Goal: Navigation & Orientation: Find specific page/section

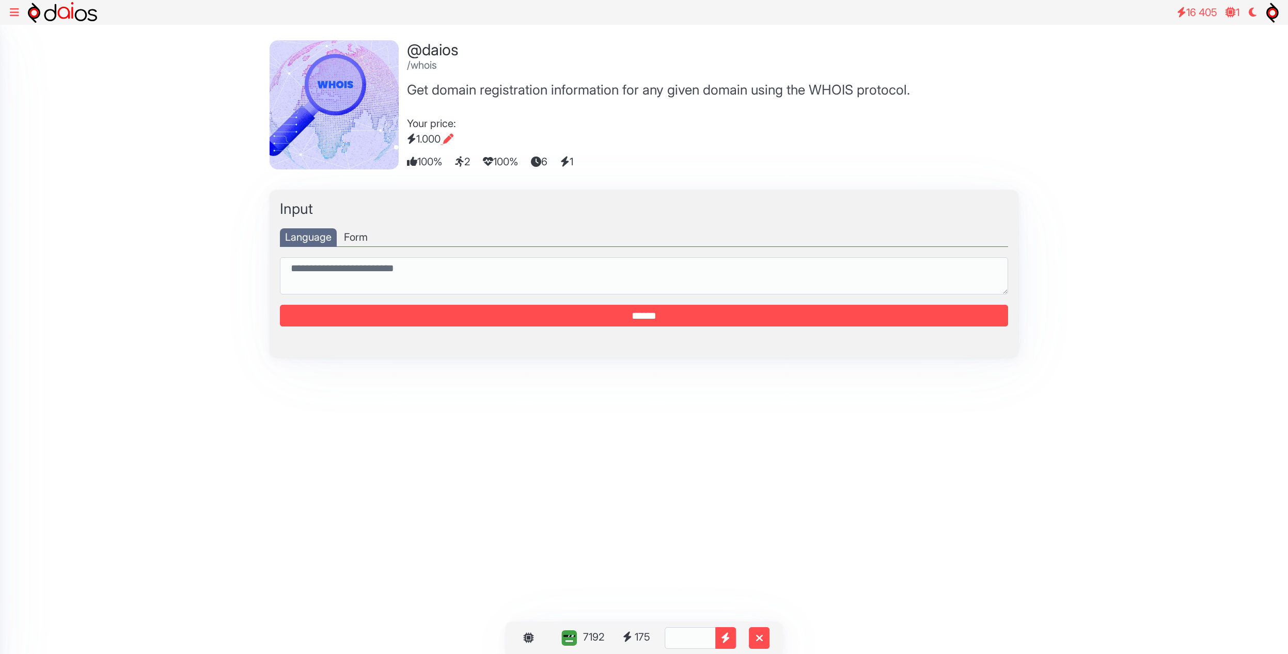
click at [13, 13] on icon at bounding box center [14, 12] width 9 height 10
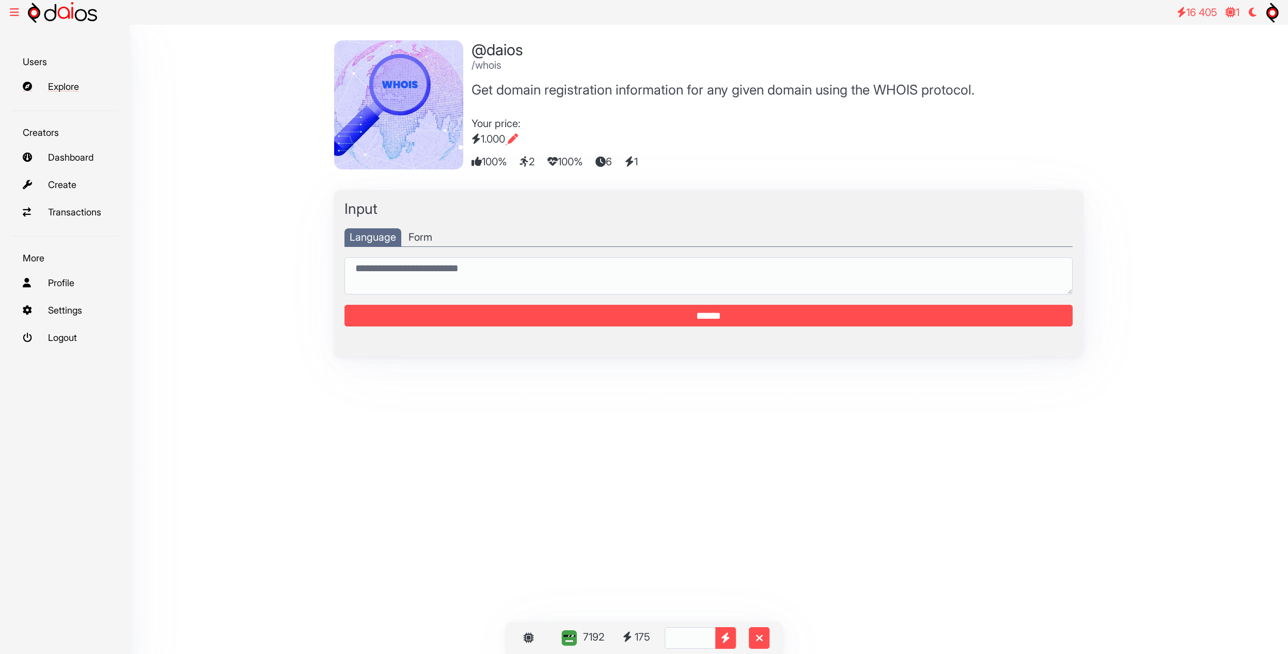
click at [77, 87] on link "Explore" at bounding box center [64, 86] width 108 height 22
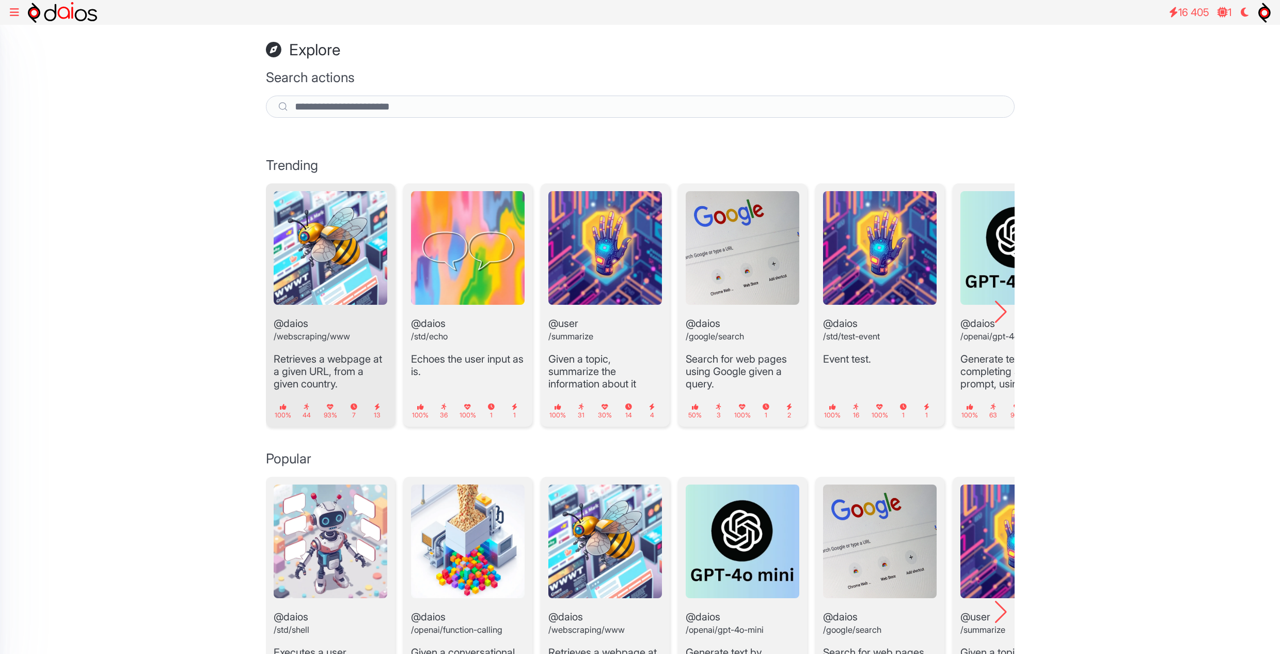
click at [331, 284] on img "1 / 12" at bounding box center [331, 248] width 114 height 114
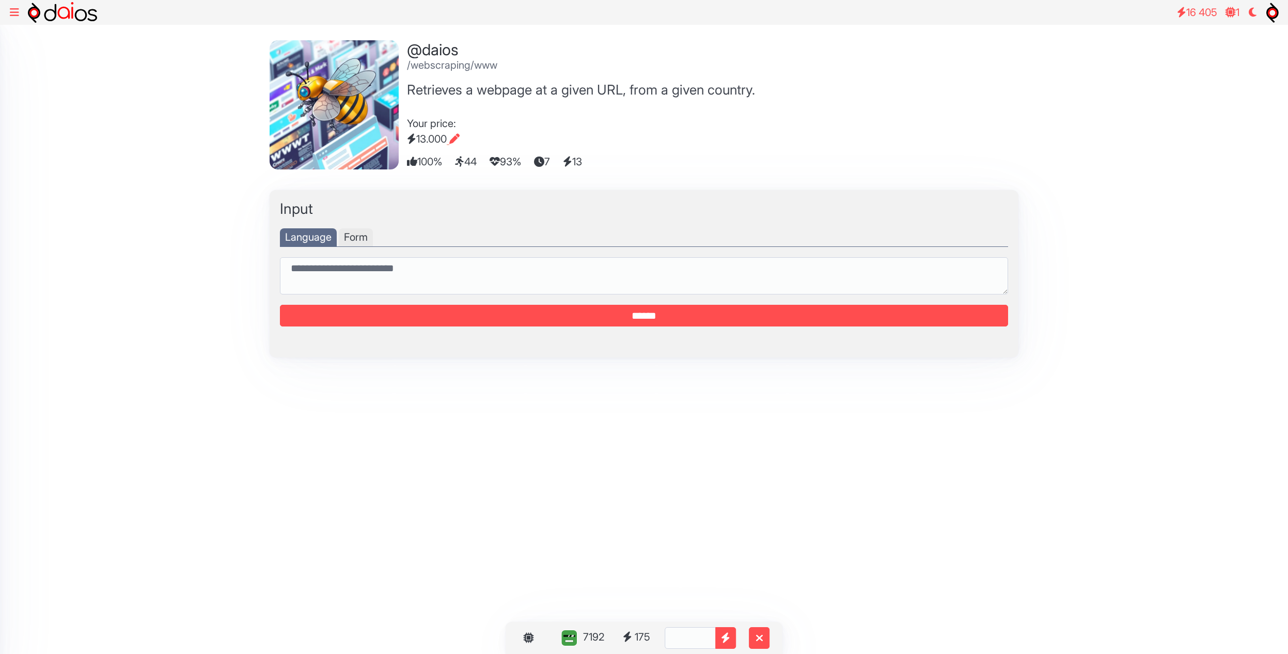
click at [351, 241] on div "Form" at bounding box center [356, 237] width 34 height 18
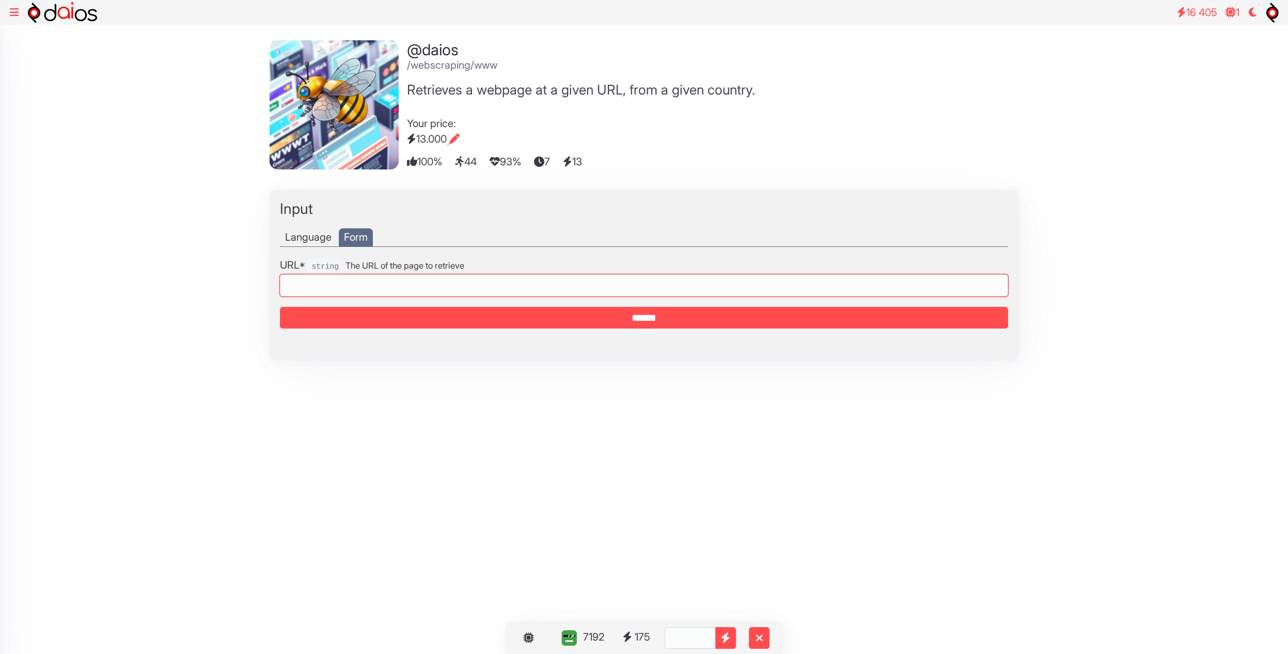
click at [404, 290] on input "text" at bounding box center [644, 285] width 728 height 22
click at [422, 291] on input "text" at bounding box center [644, 285] width 728 height 22
click at [13, 11] on icon at bounding box center [14, 12] width 9 height 10
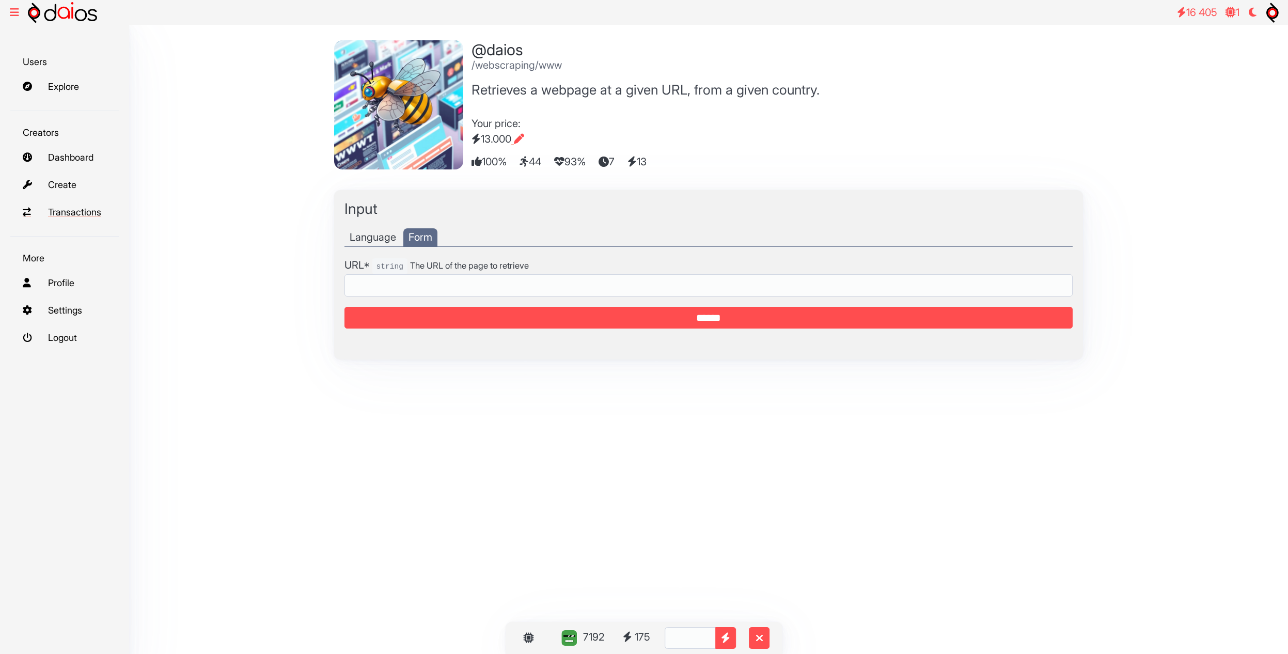
click at [87, 212] on link "Transactions" at bounding box center [64, 212] width 108 height 22
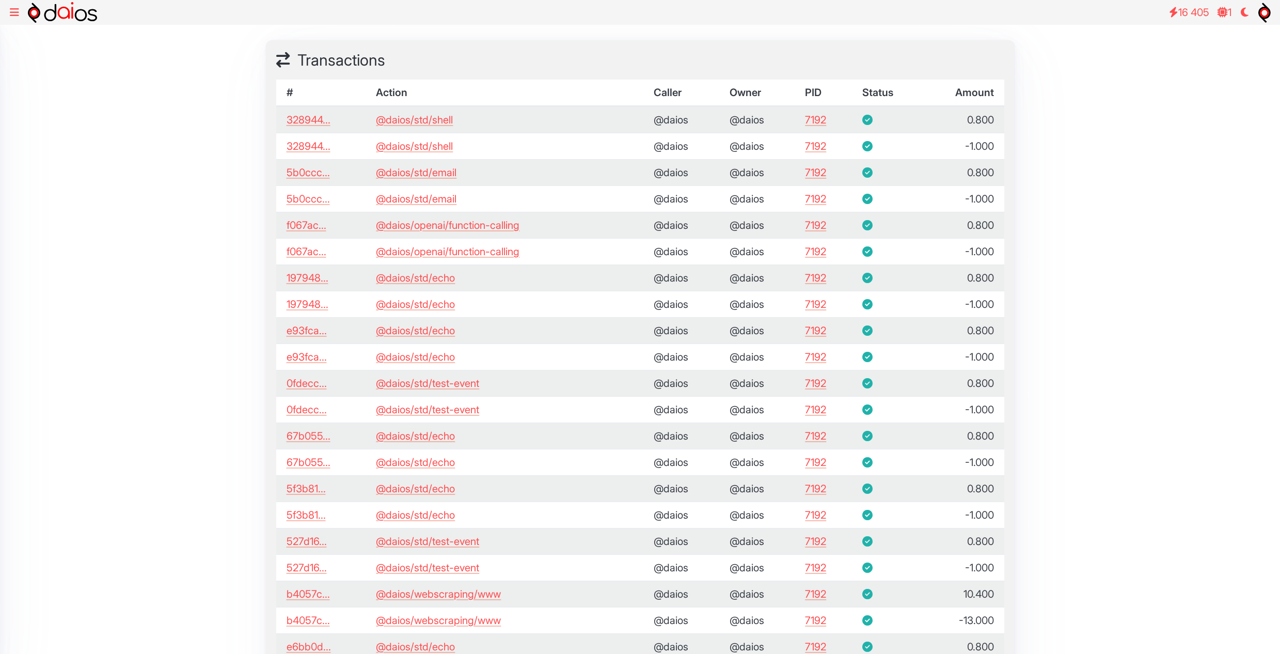
click at [14, 15] on icon at bounding box center [14, 12] width 9 height 10
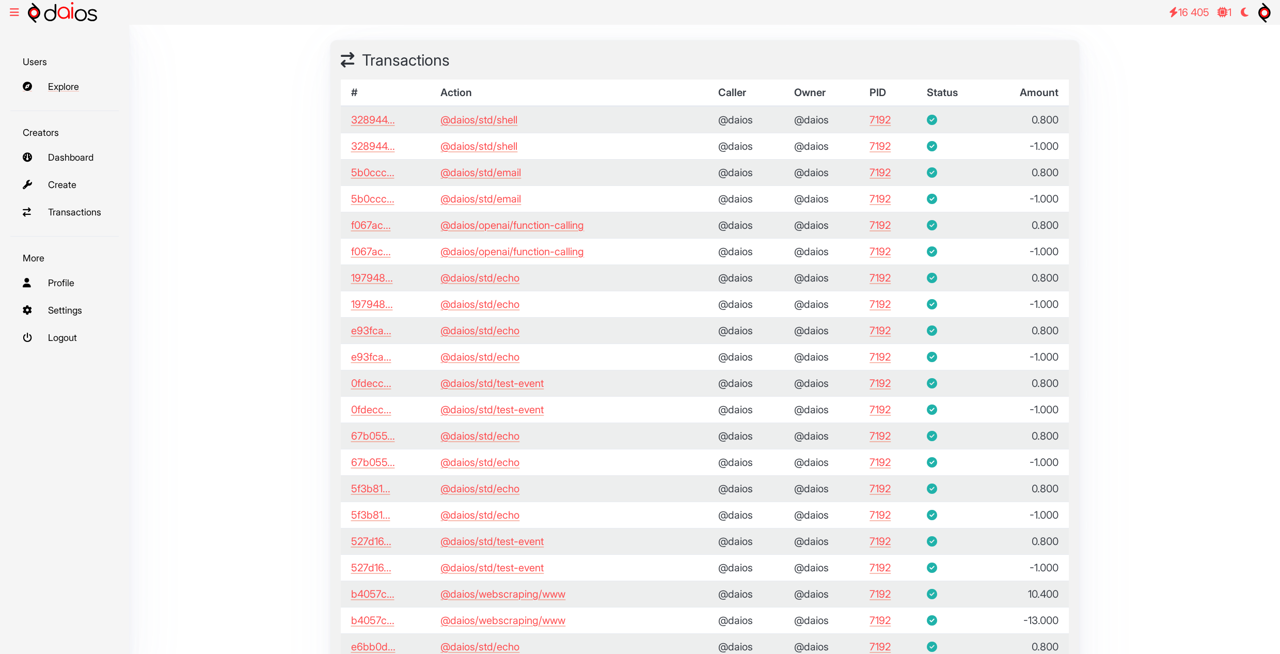
click at [61, 92] on link "Explore" at bounding box center [64, 86] width 108 height 22
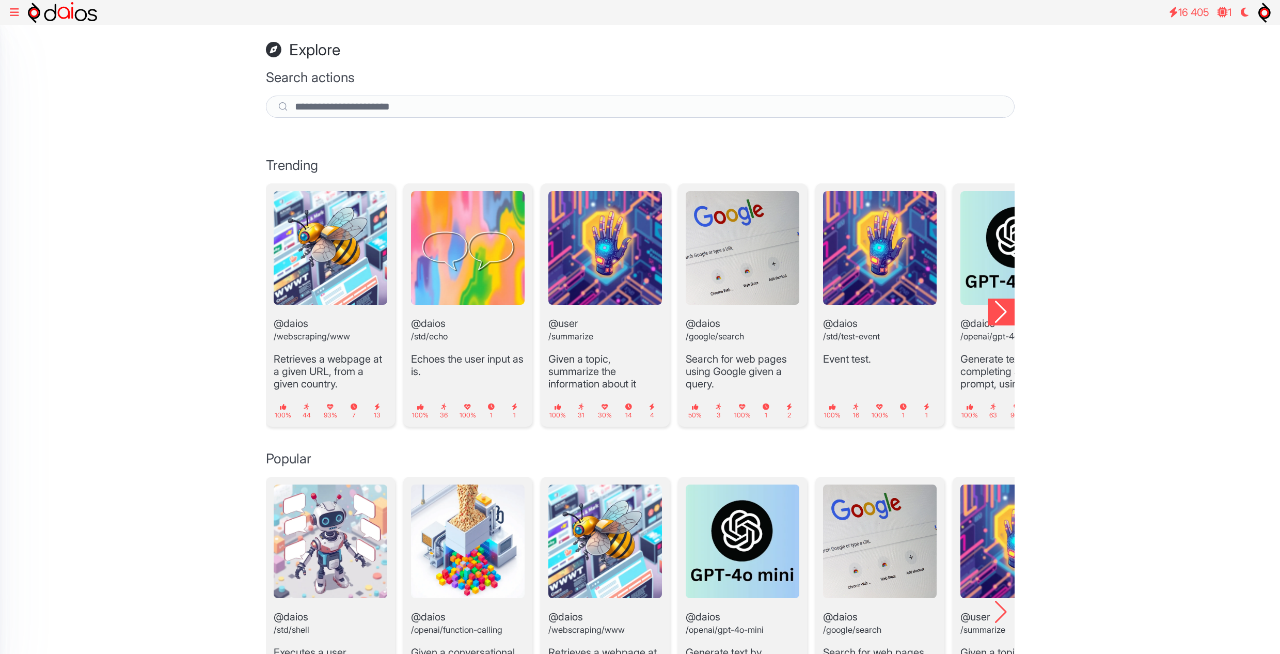
click at [997, 313] on div "Next slide" at bounding box center [1001, 311] width 27 height 27
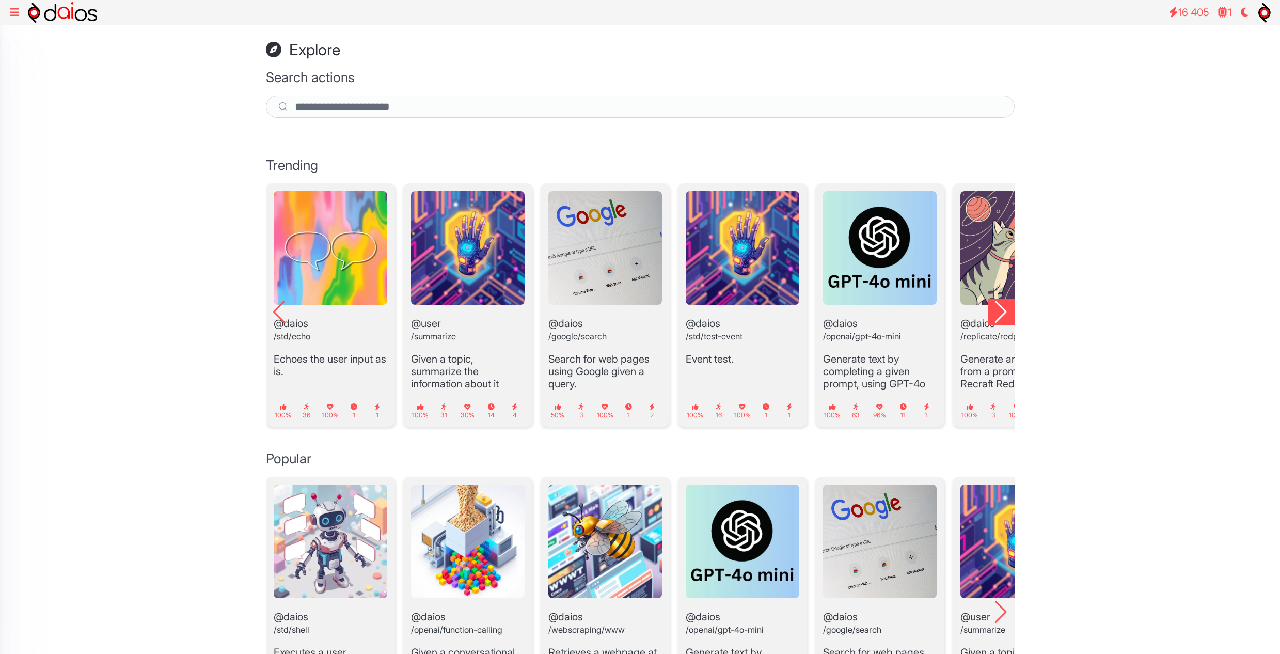
click at [997, 313] on div "Next slide" at bounding box center [1001, 311] width 27 height 27
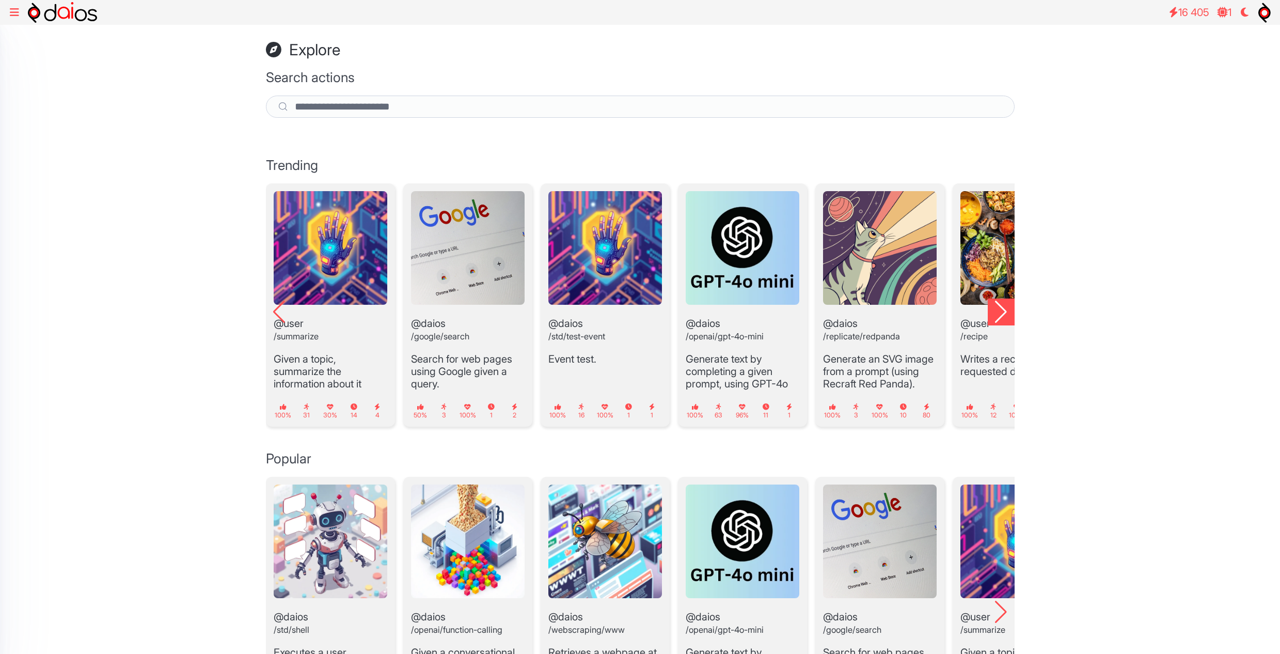
click at [997, 313] on div "Next slide" at bounding box center [1001, 311] width 27 height 27
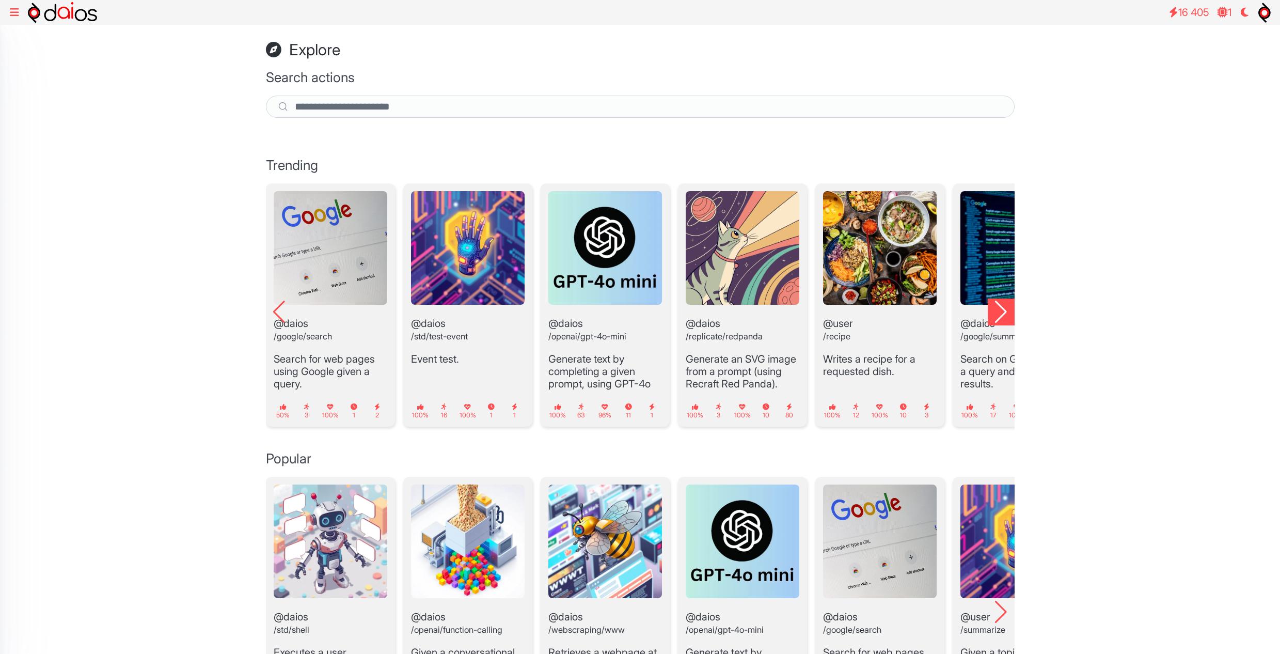
click at [997, 313] on div "Next slide" at bounding box center [1001, 311] width 27 height 27
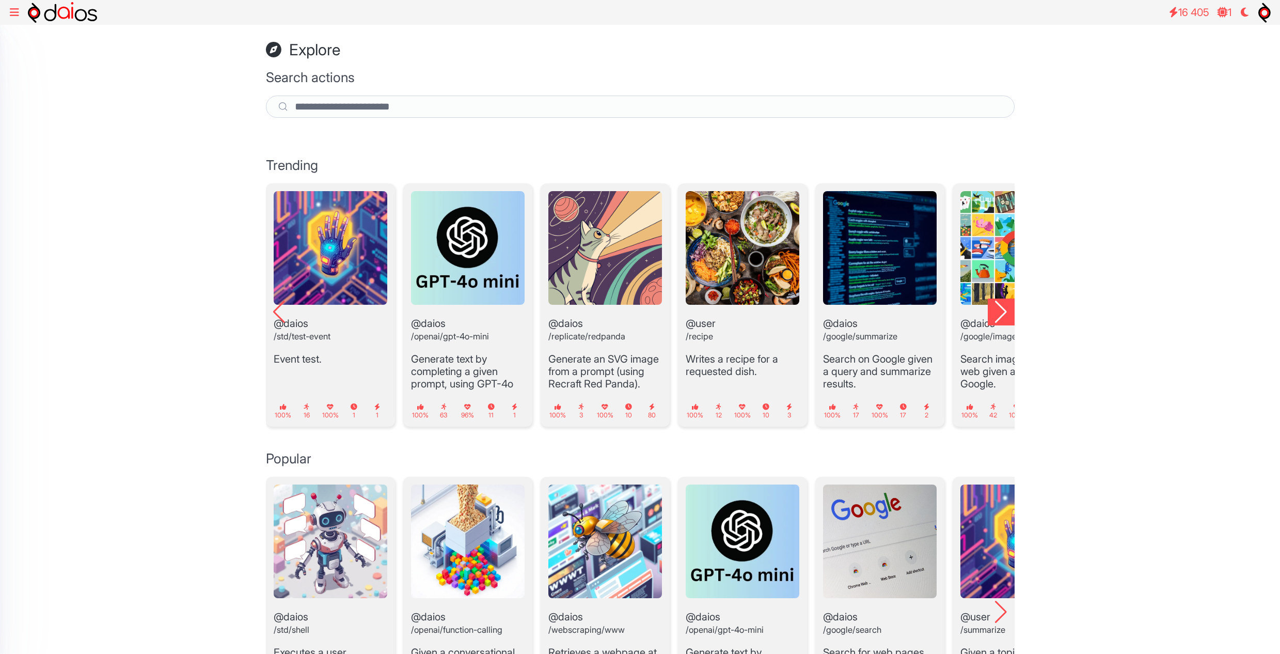
click at [997, 313] on div "Next slide" at bounding box center [1001, 311] width 27 height 27
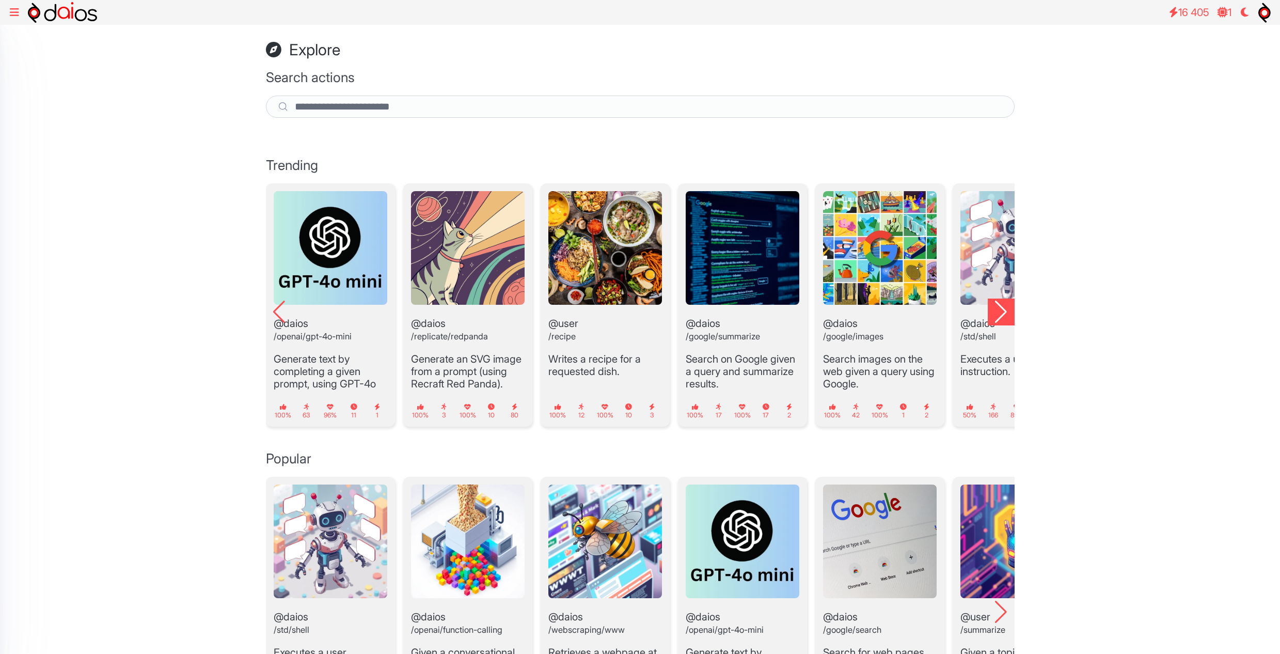
click at [997, 313] on div "Next slide" at bounding box center [1001, 311] width 27 height 27
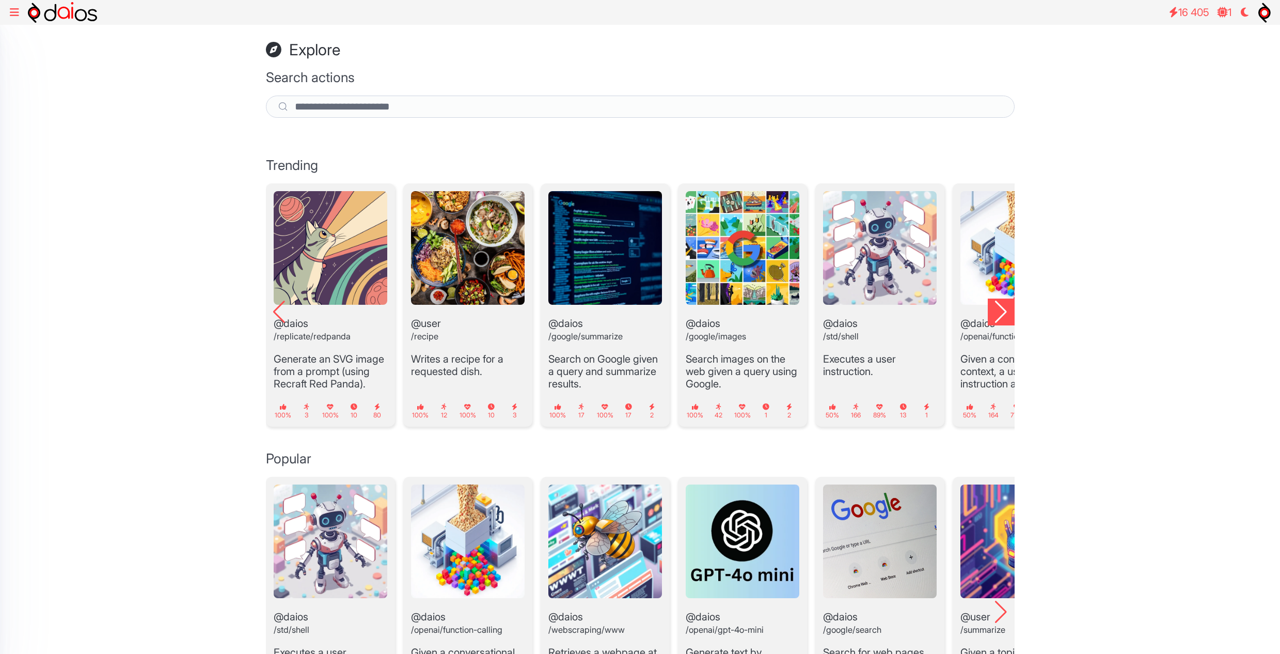
click at [997, 313] on div "Next slide" at bounding box center [1001, 311] width 27 height 27
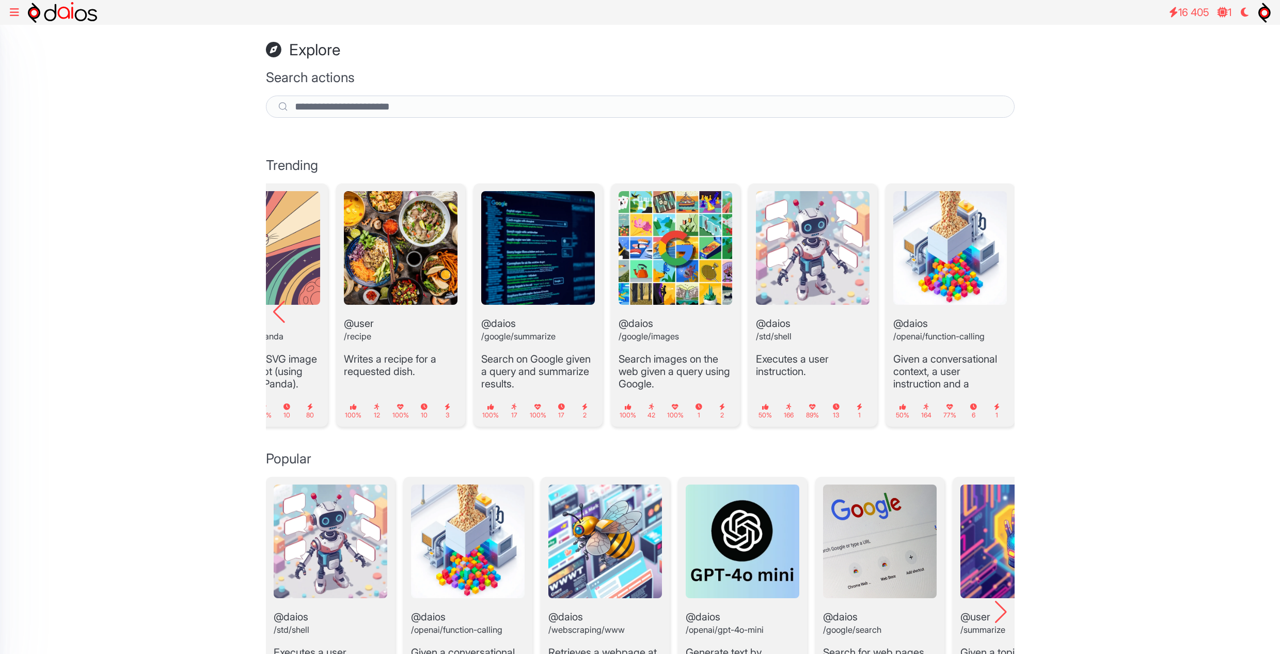
click at [997, 313] on header "@daios /openai/function-calling" at bounding box center [950, 272] width 114 height 162
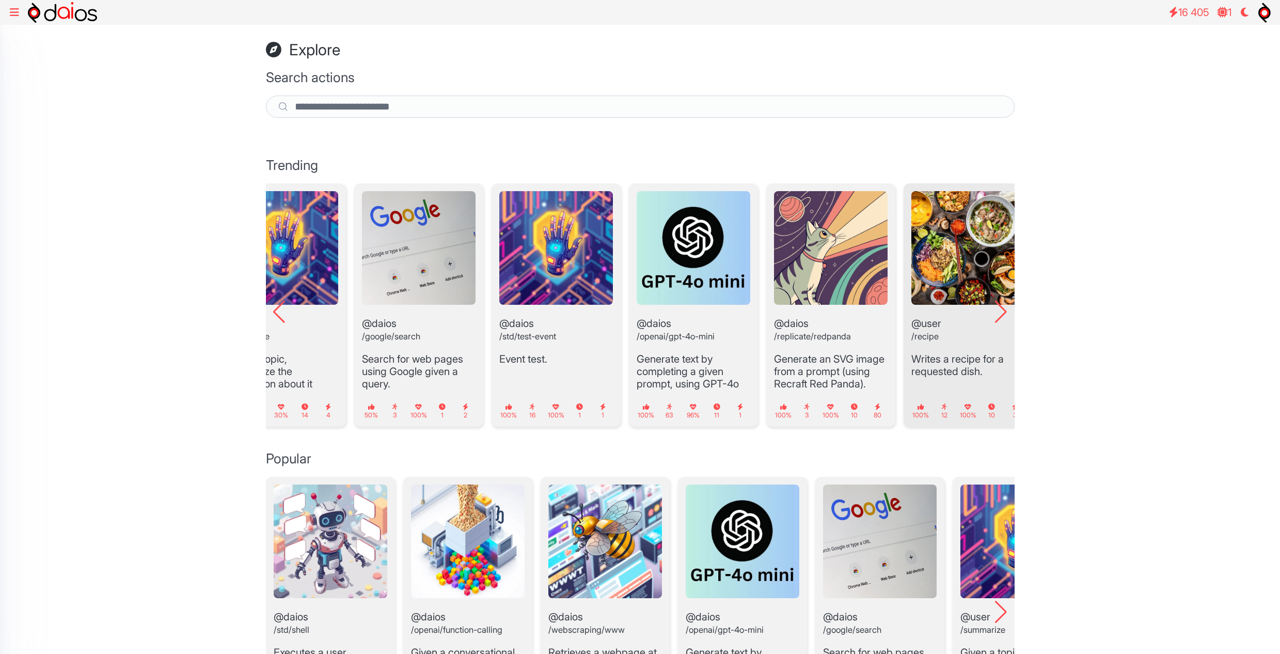
click at [976, 278] on img "8 / 12" at bounding box center [968, 248] width 114 height 114
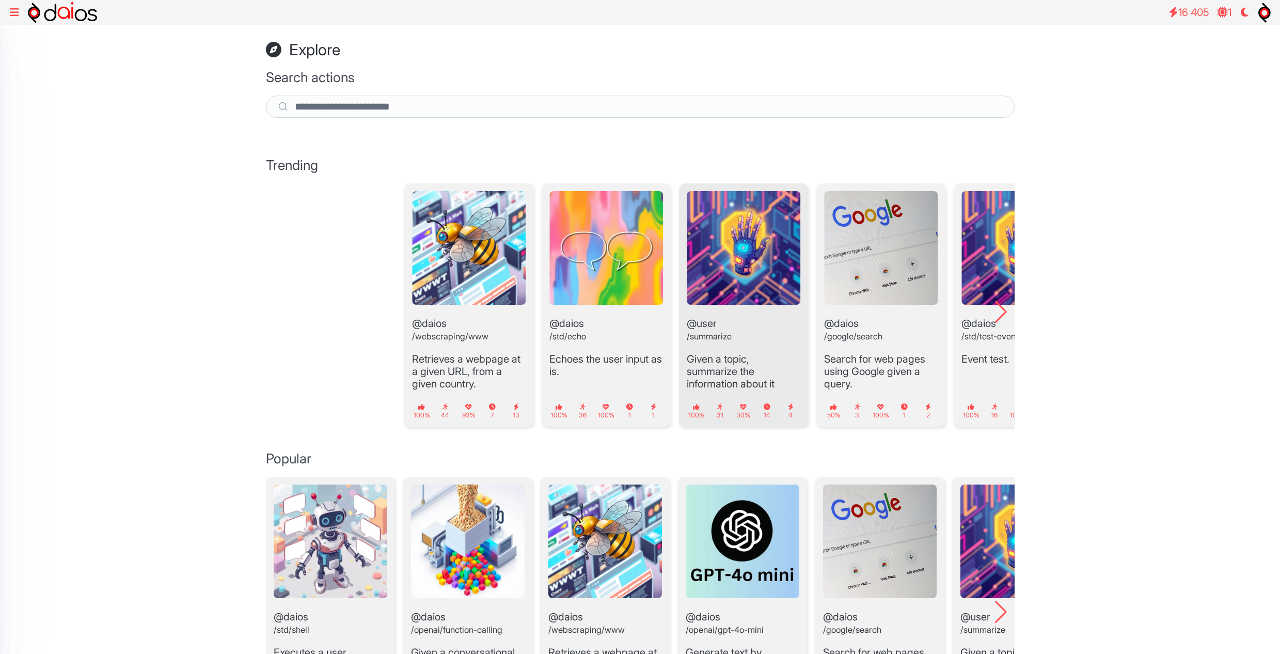
click at [992, 292] on div "@daios /webscraping/www Retrieves a webpage at a given URL, from a given countr…" at bounding box center [778, 310] width 749 height 254
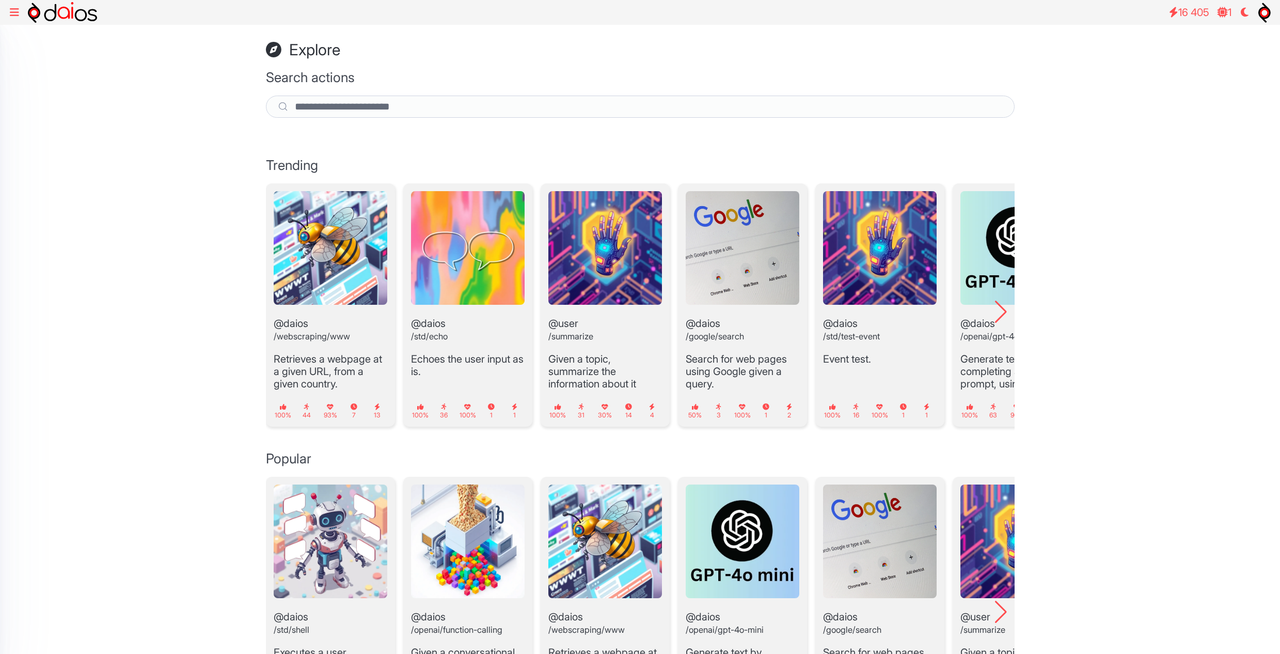
click at [302, 165] on h3 "Trending" at bounding box center [640, 165] width 749 height 16
drag, startPoint x: 272, startPoint y: 164, endPoint x: 319, endPoint y: 167, distance: 47.6
click at [319, 167] on h3 "Trending" at bounding box center [640, 165] width 749 height 16
click at [321, 167] on h3 "Trending" at bounding box center [640, 165] width 749 height 16
drag, startPoint x: 325, startPoint y: 165, endPoint x: 266, endPoint y: 164, distance: 59.4
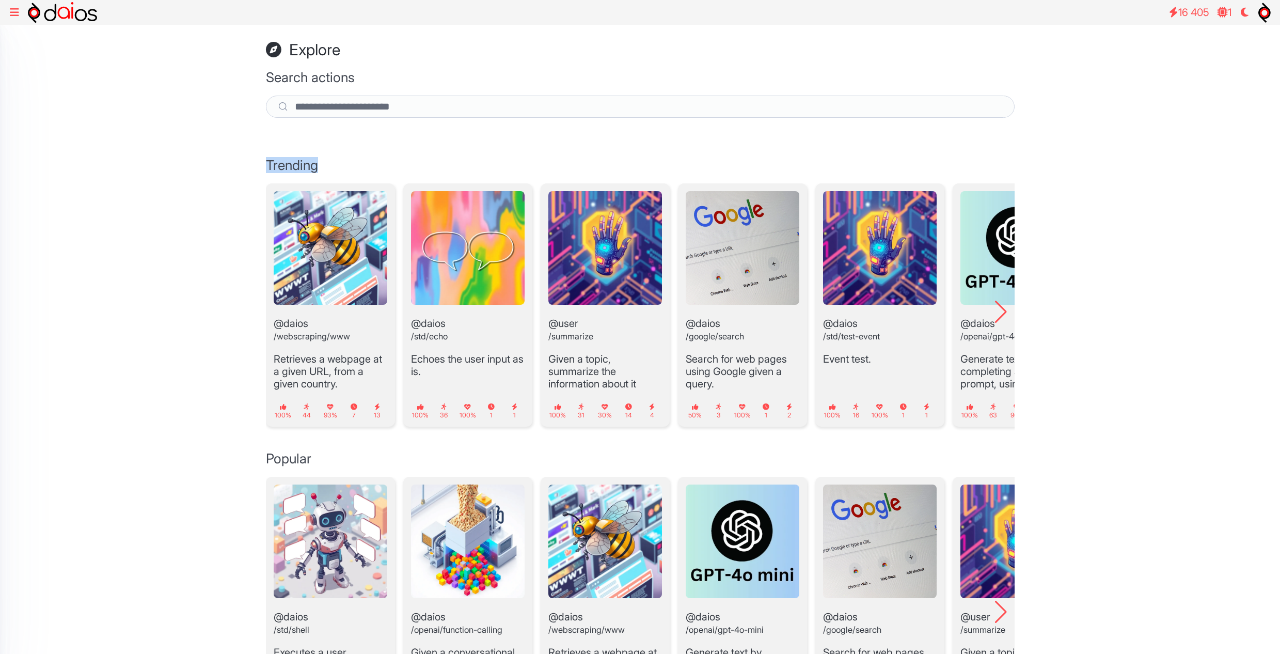
click at [266, 164] on h3 "Trending" at bounding box center [640, 165] width 749 height 16
click at [210, 185] on div "Explore Search actions Trending @daios /webscraping/www Retrieves a webpage at …" at bounding box center [640, 545] width 1280 height 1040
click at [9, 11] on link at bounding box center [14, 12] width 21 height 21
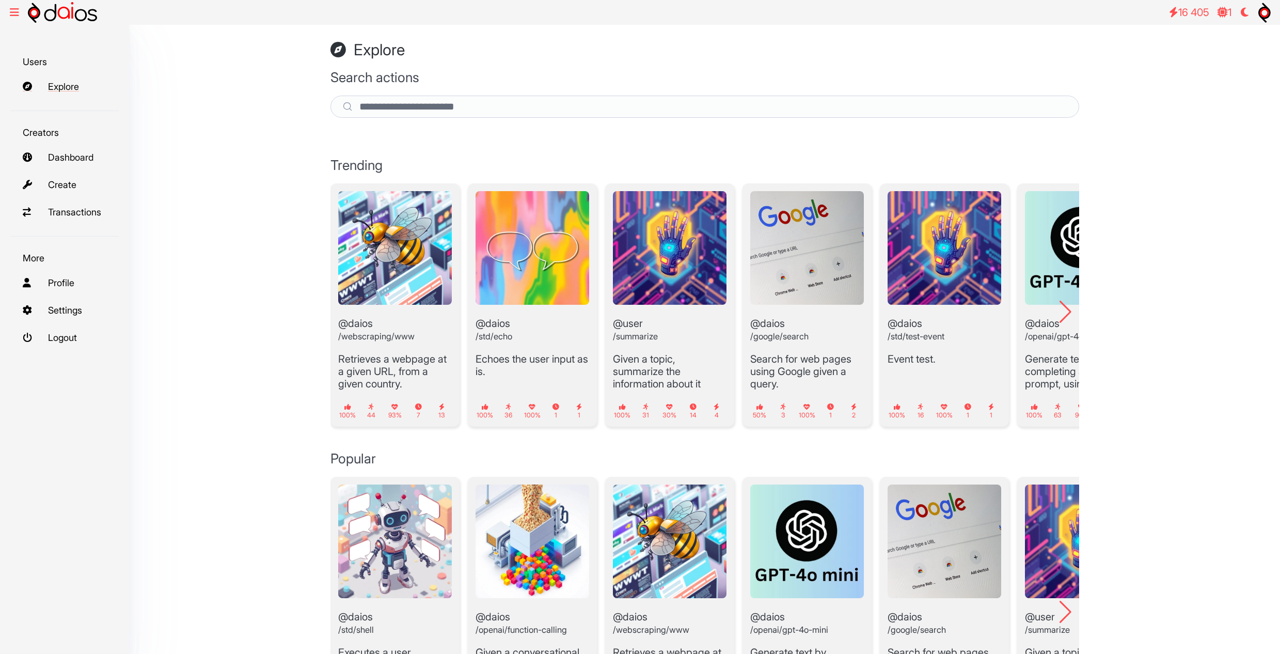
click at [63, 84] on link "Explore" at bounding box center [64, 86] width 108 height 22
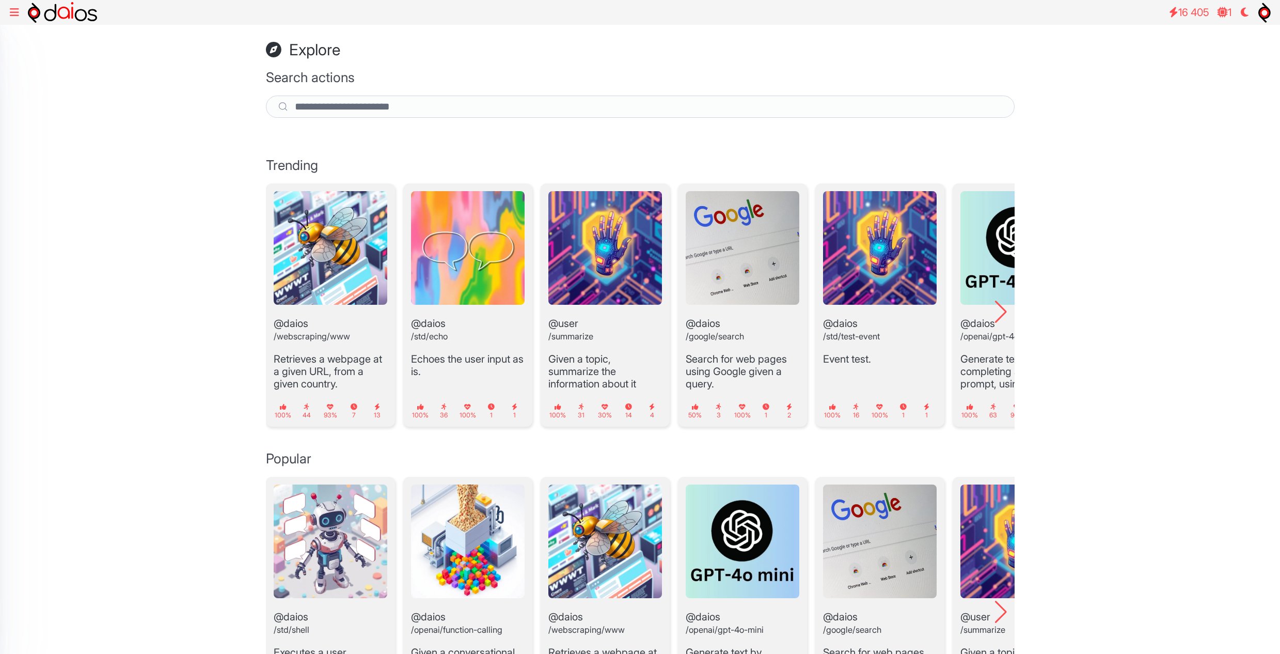
click at [13, 16] on icon at bounding box center [14, 12] width 9 height 10
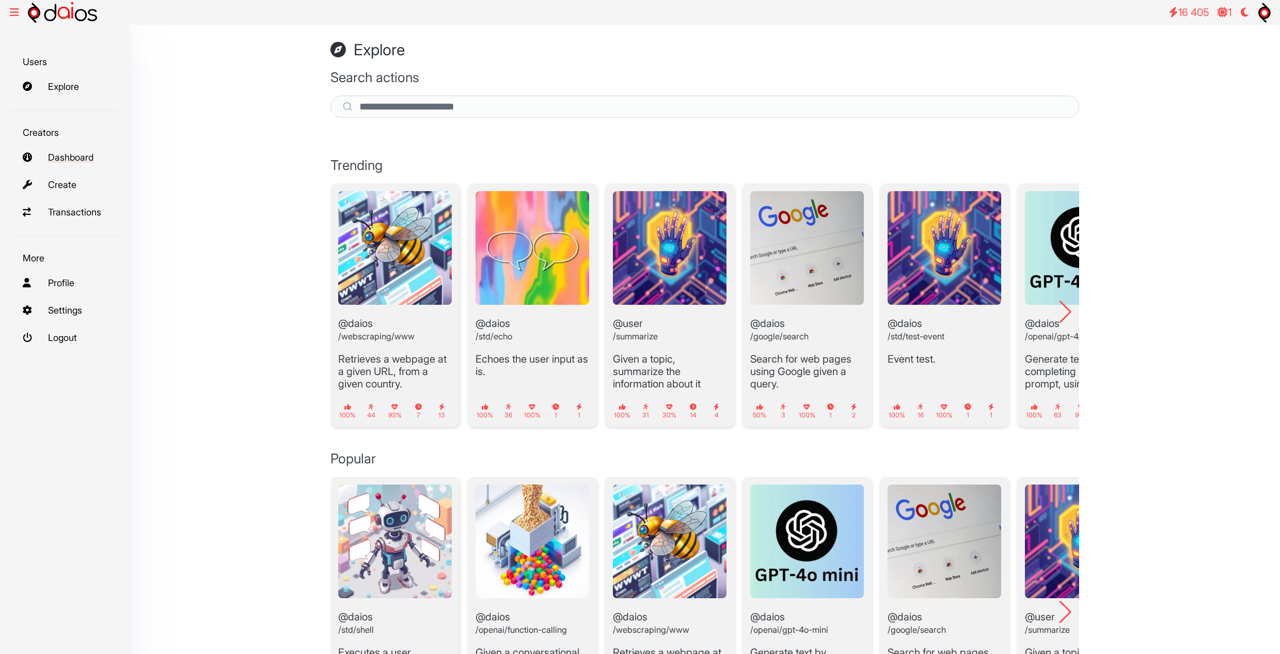
click at [78, 163] on link "Dashboard" at bounding box center [64, 157] width 108 height 22
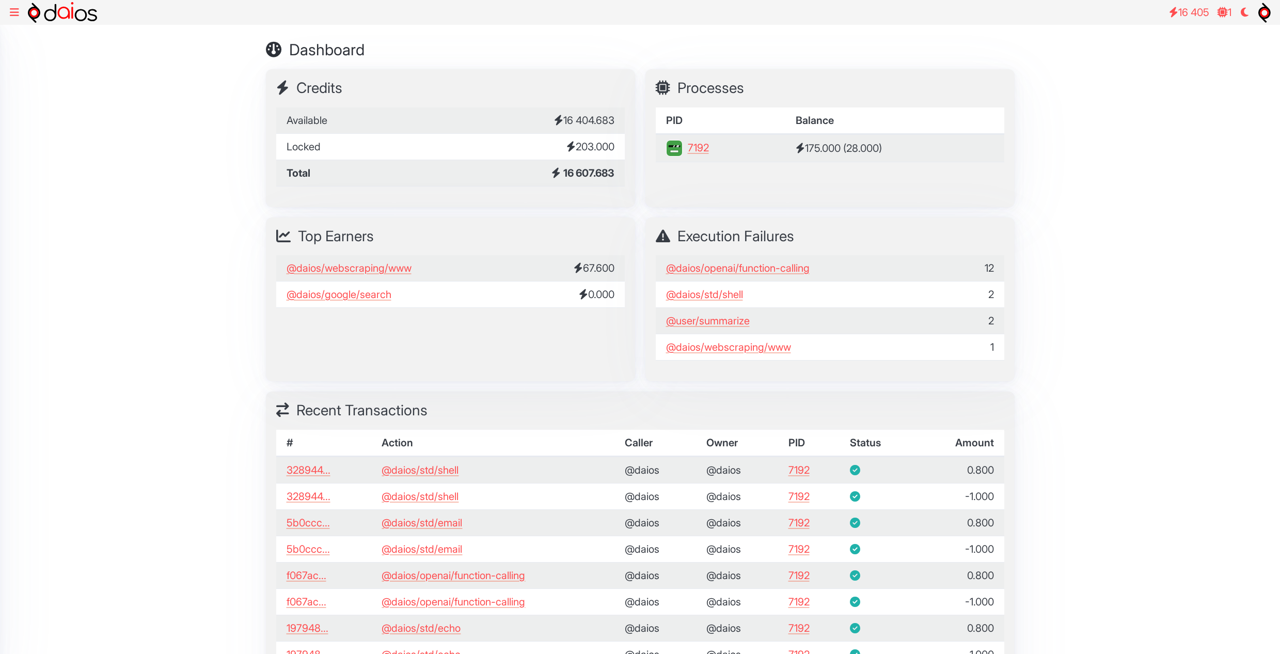
click at [1105, 424] on div "Dashboard Credits Available 16 404.683 Locked 203.000 Total 16 607.683 Processe…" at bounding box center [640, 528] width 1280 height 1006
click at [8, 11] on link at bounding box center [14, 12] width 21 height 21
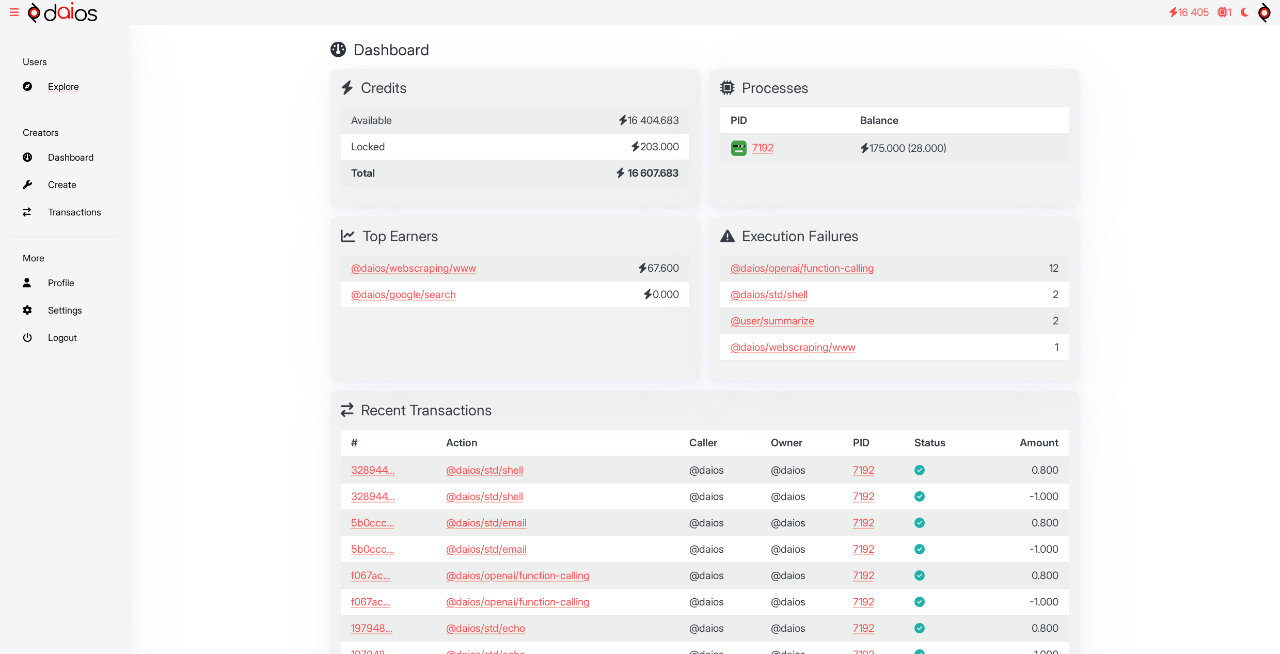
click at [53, 83] on link "Explore" at bounding box center [64, 86] width 108 height 22
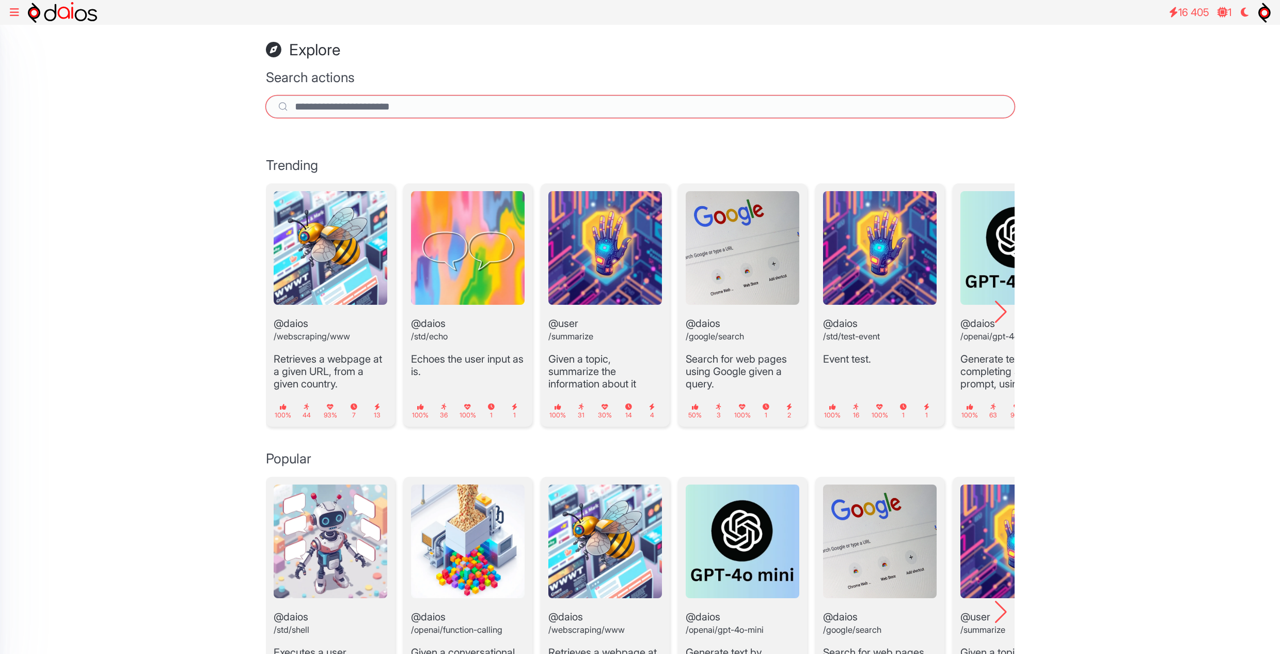
click at [398, 110] on input "search" at bounding box center [640, 107] width 749 height 22
